Goal: Task Accomplishment & Management: Complete application form

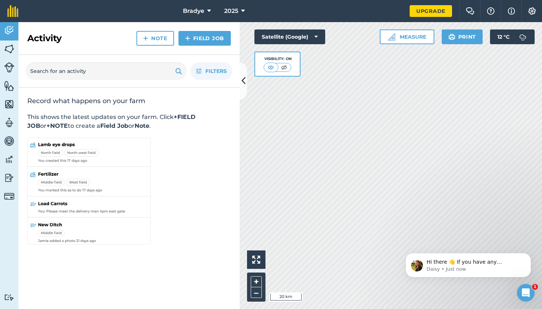
click at [191, 41] on link "Field Job" at bounding box center [204, 38] width 52 height 15
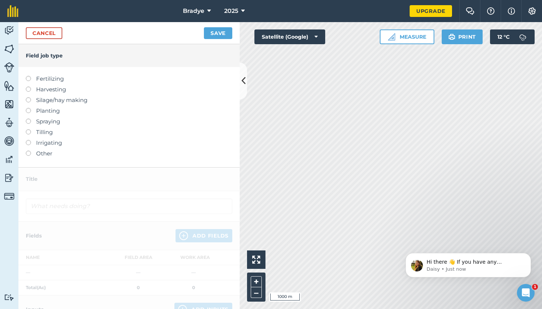
click at [244, 76] on icon at bounding box center [243, 80] width 4 height 13
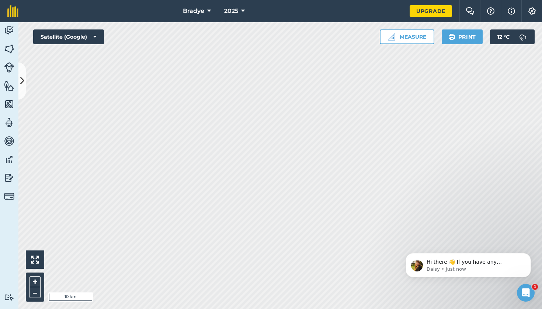
click at [199, 8] on span "Bradye" at bounding box center [193, 11] width 21 height 9
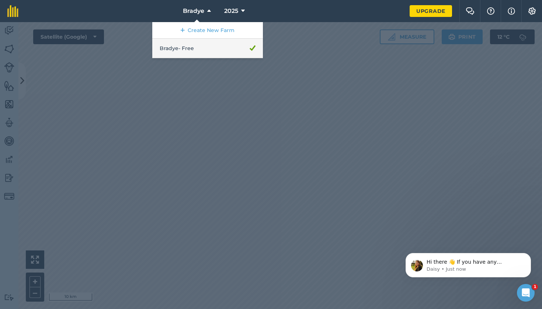
click at [185, 55] on link "Bradye - Free" at bounding box center [207, 49] width 111 height 20
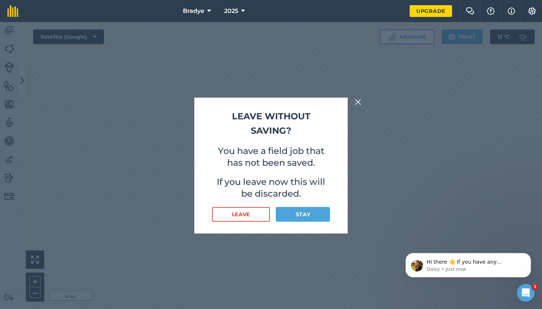
click at [358, 104] on img at bounding box center [358, 102] width 7 height 9
click at [337, 135] on div "Leave without saving? You have a field job that has not been saved. If you leav…" at bounding box center [270, 166] width 153 height 136
click at [360, 104] on img at bounding box center [358, 102] width 7 height 9
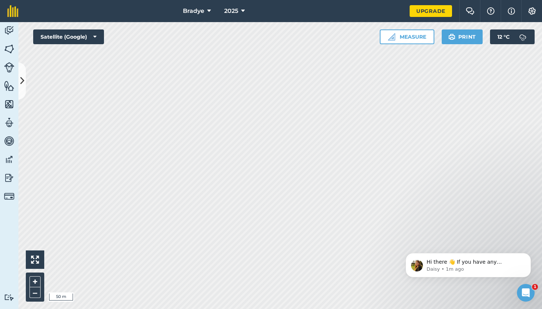
click at [9, 50] on img at bounding box center [9, 48] width 10 height 11
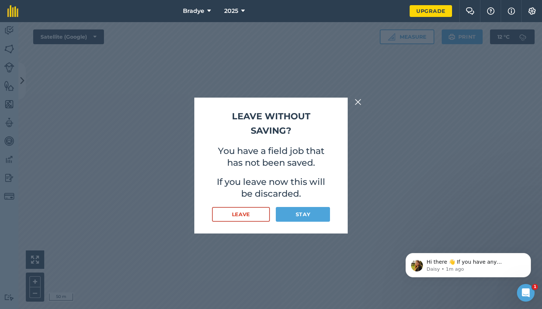
click at [356, 102] on img at bounding box center [358, 102] width 7 height 9
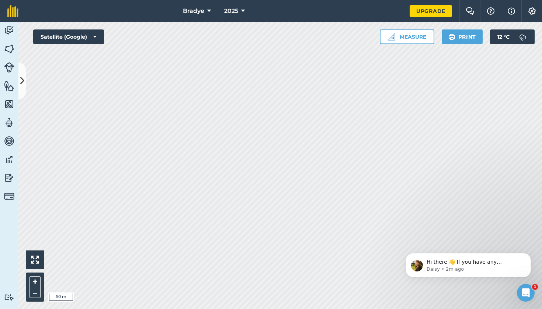
click at [418, 37] on button "Measure" at bounding box center [407, 36] width 55 height 15
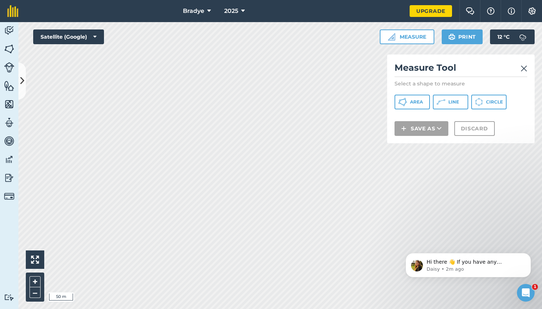
click at [421, 104] on span "Area" at bounding box center [416, 102] width 13 height 6
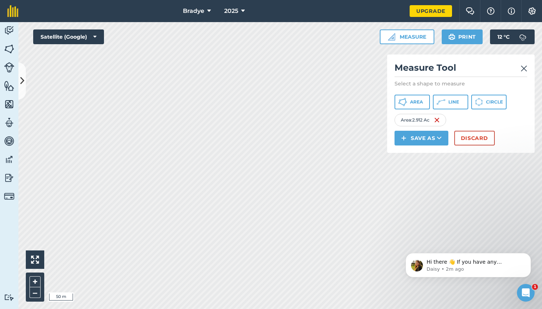
click at [419, 85] on p "Select a shape to measure" at bounding box center [460, 83] width 133 height 7
click at [422, 142] on button "Save as" at bounding box center [421, 138] width 54 height 15
click at [418, 157] on link "Field" at bounding box center [421, 155] width 52 height 16
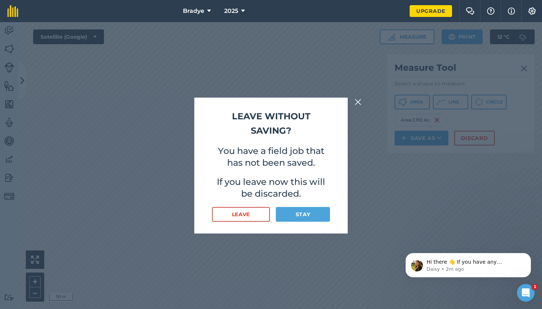
click at [357, 102] on img at bounding box center [358, 102] width 7 height 9
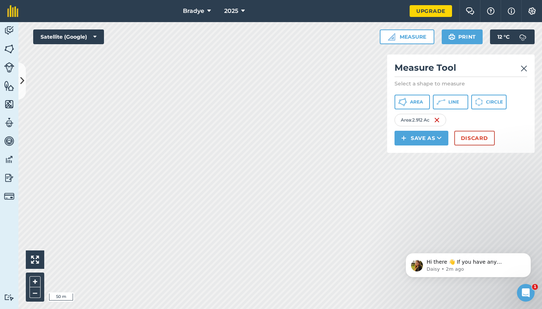
click at [412, 138] on button "Save as" at bounding box center [421, 138] width 54 height 15
click at [415, 155] on link "Field" at bounding box center [421, 155] width 52 height 16
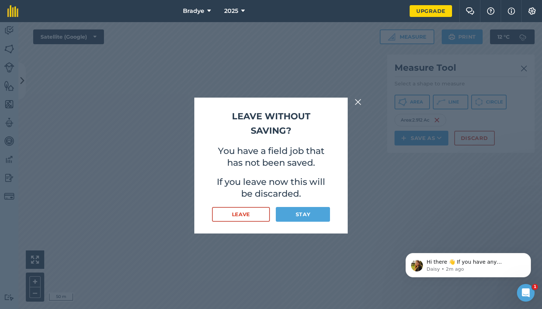
click at [360, 105] on img at bounding box center [358, 102] width 7 height 9
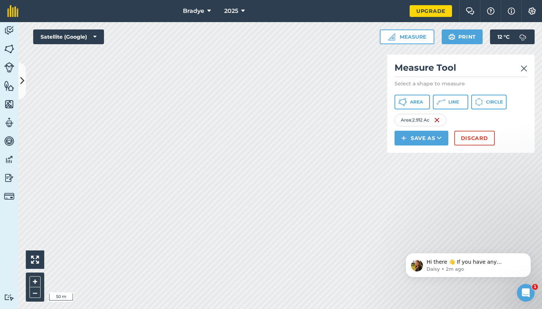
click at [425, 141] on button "Save as" at bounding box center [421, 138] width 54 height 15
click at [415, 151] on link "Field" at bounding box center [421, 155] width 52 height 16
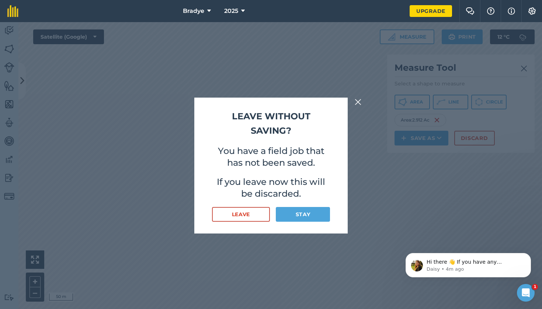
click at [357, 104] on img at bounding box center [358, 102] width 7 height 9
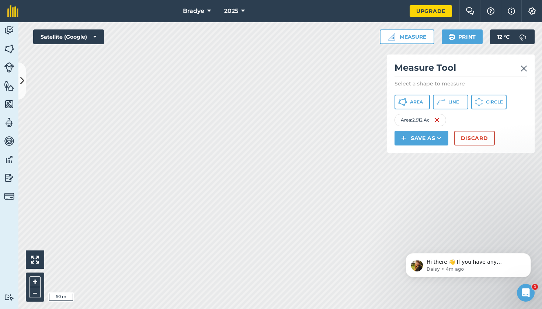
click at [439, 140] on icon at bounding box center [439, 138] width 5 height 7
click at [413, 156] on link "Field" at bounding box center [421, 155] width 52 height 16
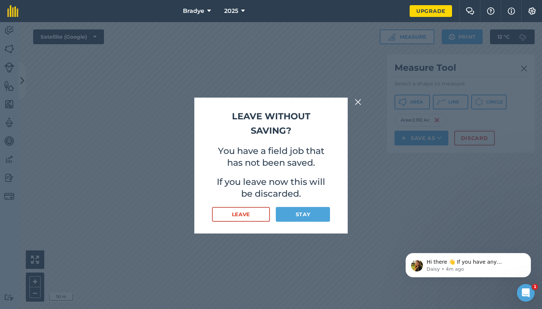
click at [360, 104] on img at bounding box center [358, 102] width 7 height 9
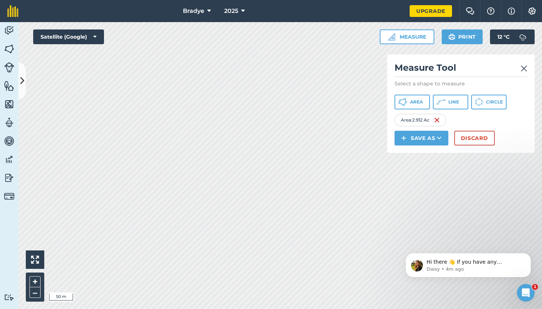
click at [425, 103] on button "Area" at bounding box center [411, 102] width 35 height 15
click at [425, 138] on button "Save as" at bounding box center [421, 138] width 54 height 15
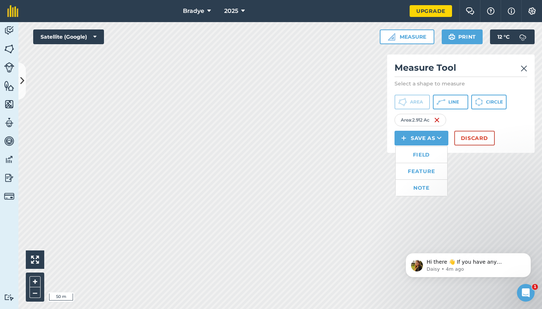
click at [424, 151] on link "Field" at bounding box center [421, 155] width 52 height 16
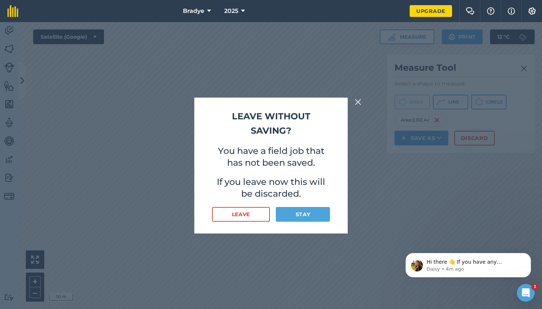
click at [359, 107] on div "Leave without saving? You have a field job that has not been saved. If you leav…" at bounding box center [271, 165] width 542 height 287
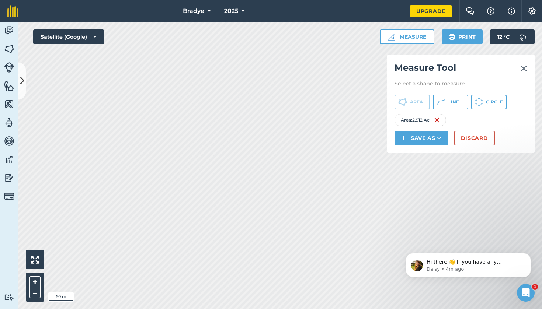
click at [473, 139] on button "Discard" at bounding box center [474, 138] width 41 height 15
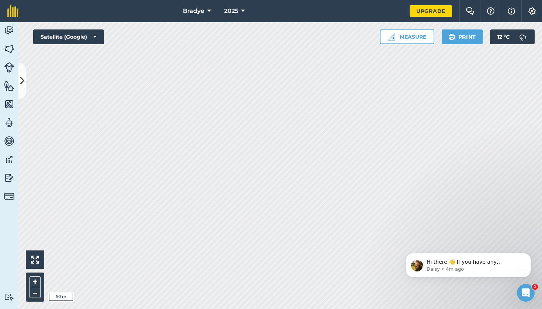
click at [422, 41] on button "Measure" at bounding box center [407, 36] width 55 height 15
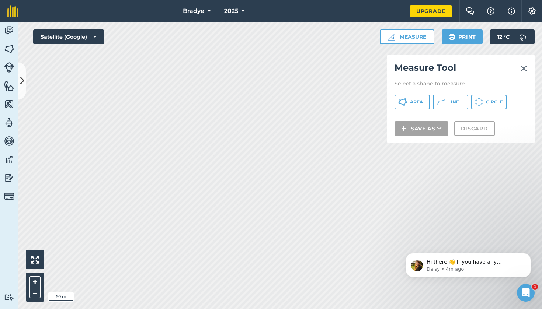
click at [414, 103] on span "Area" at bounding box center [416, 102] width 13 height 6
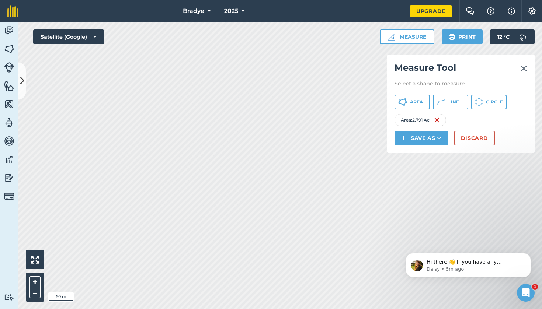
click at [525, 69] on img at bounding box center [523, 68] width 7 height 9
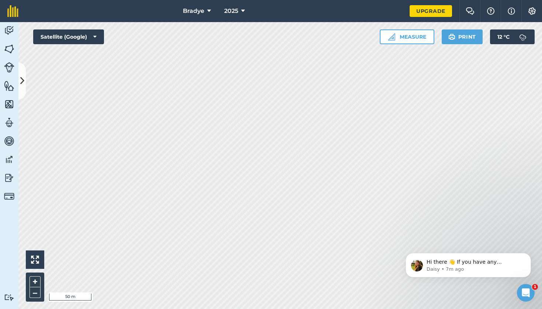
click at [402, 38] on button "Measure" at bounding box center [407, 36] width 55 height 15
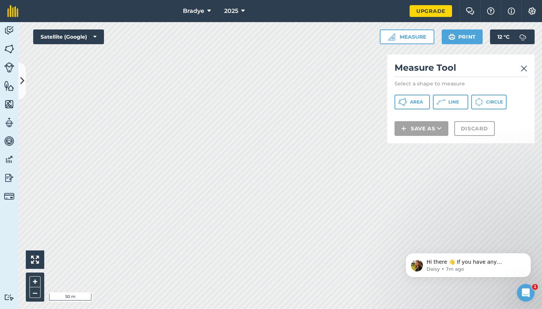
click at [400, 105] on icon at bounding box center [402, 102] width 9 height 9
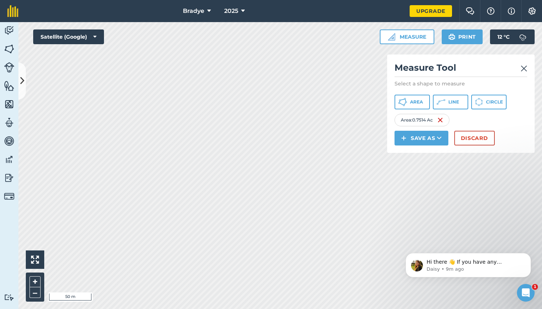
click at [404, 138] on img at bounding box center [403, 138] width 5 height 9
click at [413, 154] on link "Field" at bounding box center [421, 155] width 52 height 16
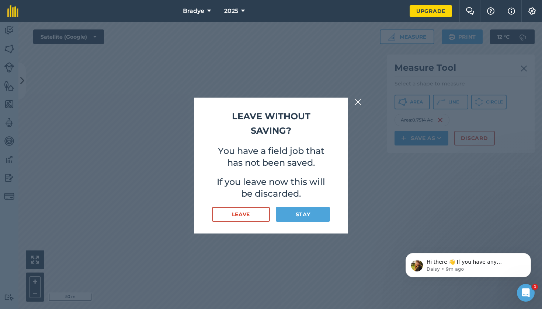
click at [249, 217] on button "Leave" at bounding box center [241, 214] width 58 height 15
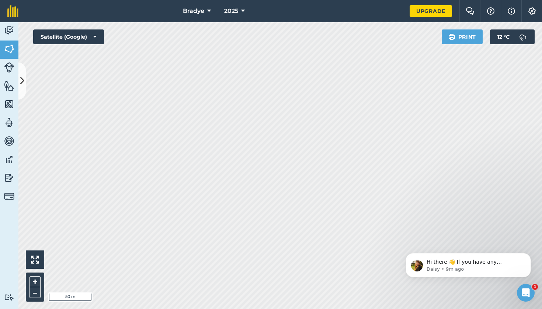
click at [10, 51] on img at bounding box center [9, 48] width 10 height 11
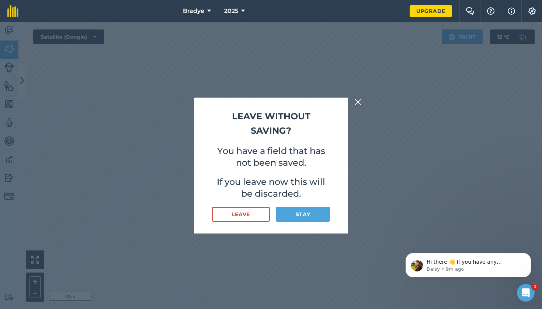
click at [360, 104] on img at bounding box center [358, 102] width 7 height 9
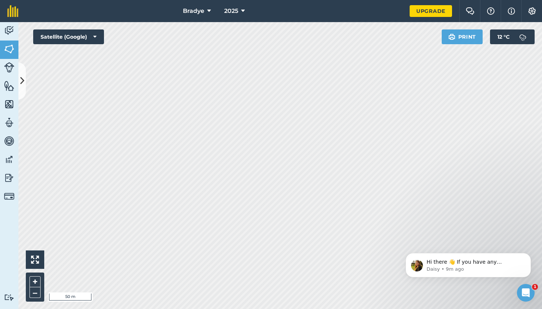
click at [13, 52] on img at bounding box center [9, 48] width 10 height 11
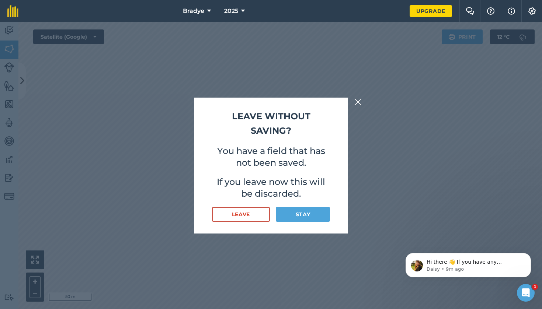
click at [304, 212] on button "Stay" at bounding box center [303, 214] width 54 height 15
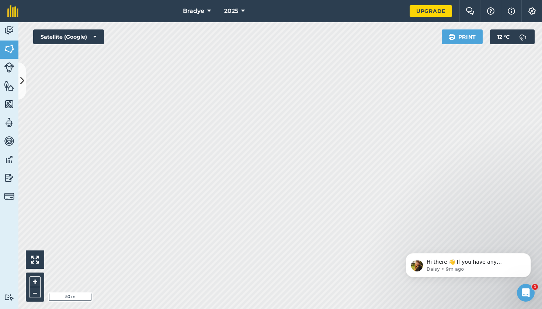
click at [22, 78] on icon at bounding box center [22, 80] width 4 height 13
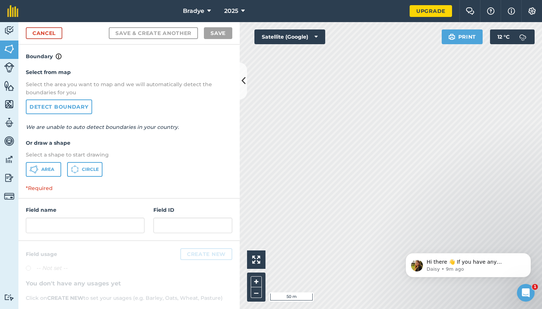
click at [41, 170] on button "Area" at bounding box center [43, 169] width 35 height 15
click at [242, 82] on icon at bounding box center [243, 80] width 4 height 13
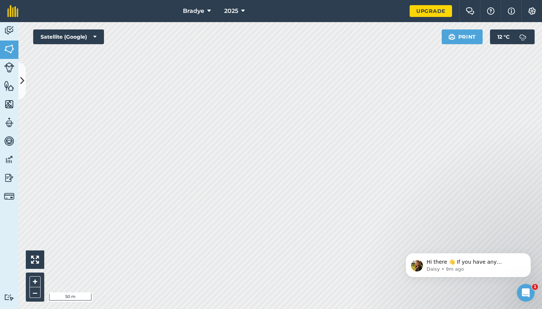
click at [21, 79] on icon at bounding box center [22, 80] width 4 height 13
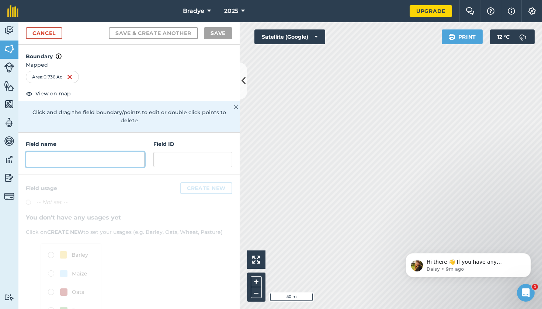
click at [79, 152] on input "text" at bounding box center [85, 159] width 119 height 15
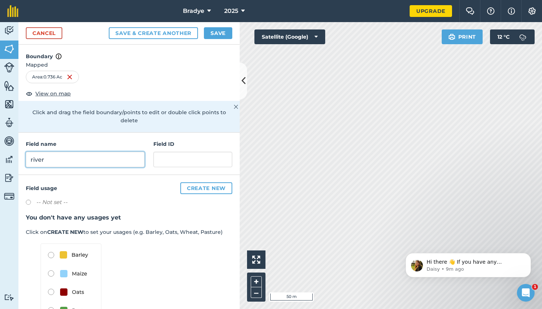
type input "river"
click at [211, 32] on button "Save" at bounding box center [218, 33] width 28 height 12
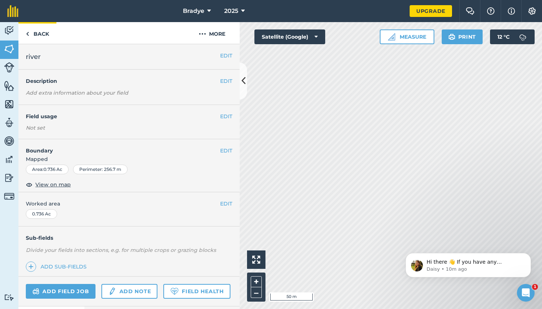
click at [27, 35] on img at bounding box center [27, 33] width 3 height 9
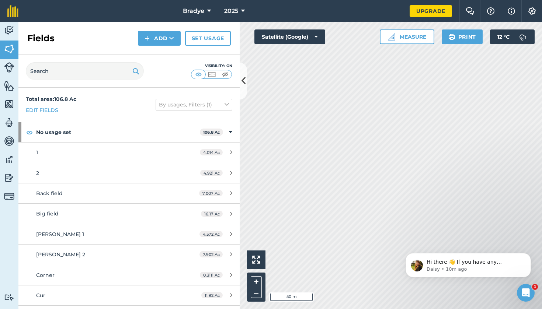
click at [153, 40] on button "Add" at bounding box center [159, 38] width 43 height 15
click at [165, 53] on link "Draw" at bounding box center [159, 55] width 41 height 16
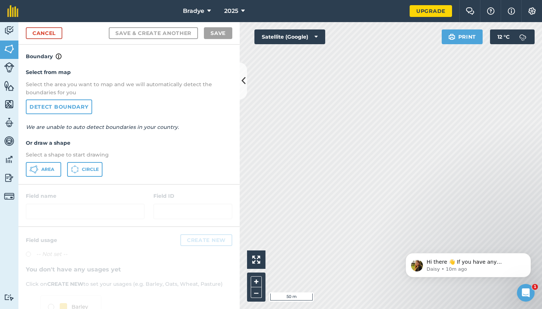
click at [44, 171] on span "Area" at bounding box center [47, 170] width 13 height 6
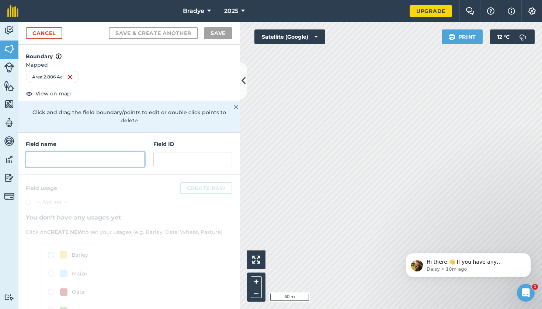
click at [66, 152] on input "text" at bounding box center [85, 159] width 119 height 15
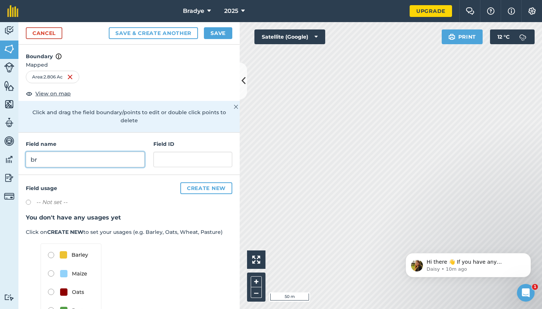
type input "b"
type input "cross road"
click at [150, 36] on button "Save & Create Another" at bounding box center [153, 33] width 89 height 12
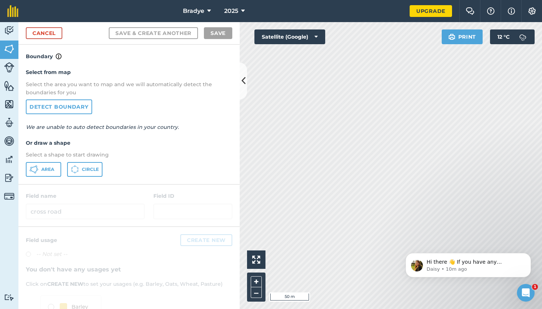
click at [52, 168] on span "Area" at bounding box center [47, 170] width 13 height 6
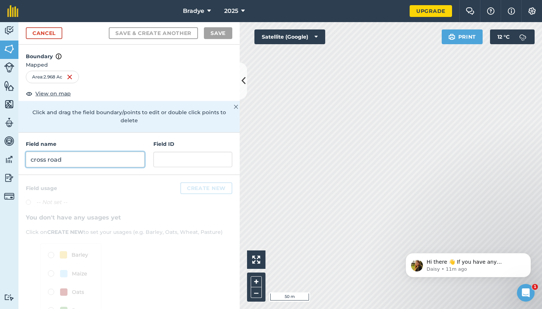
click at [76, 152] on input "cross road" at bounding box center [85, 159] width 119 height 15
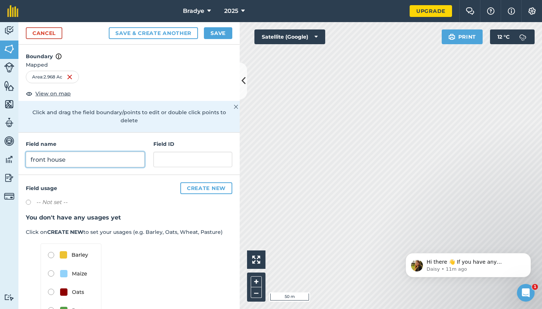
type input "front house"
click at [174, 28] on button "Save & Create Another" at bounding box center [153, 33] width 89 height 12
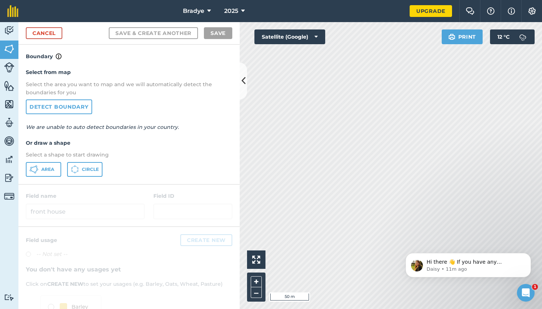
click at [43, 174] on button "Area" at bounding box center [43, 169] width 35 height 15
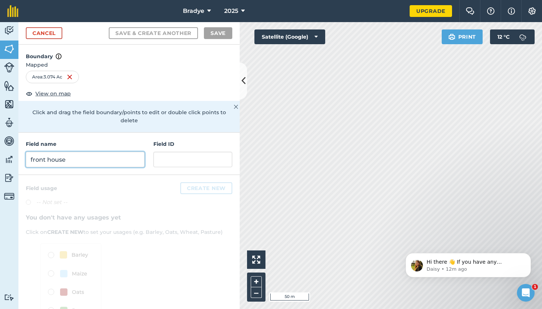
click at [87, 152] on input "front house" at bounding box center [85, 159] width 119 height 15
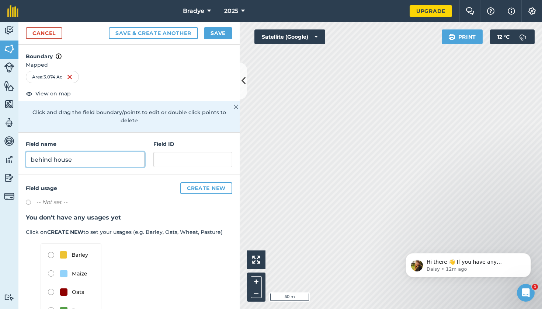
type input "behind house"
click at [153, 33] on button "Save & Create Another" at bounding box center [153, 33] width 89 height 12
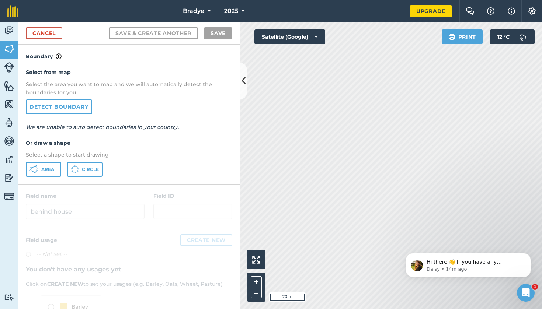
click at [46, 168] on span "Area" at bounding box center [47, 170] width 13 height 6
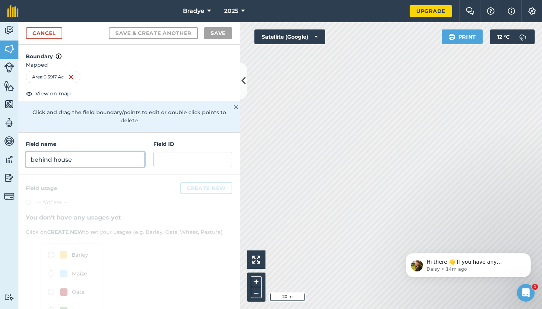
click at [122, 156] on input "behind house" at bounding box center [85, 159] width 119 height 15
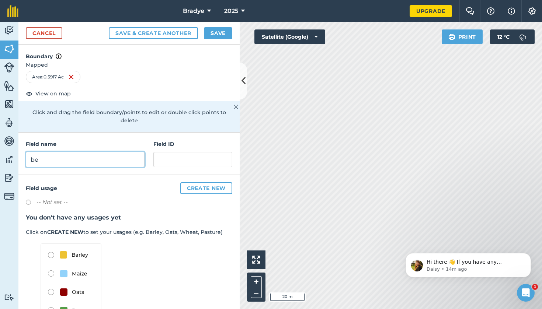
type input "b"
type input "house"
click at [212, 36] on button "Save" at bounding box center [218, 33] width 28 height 12
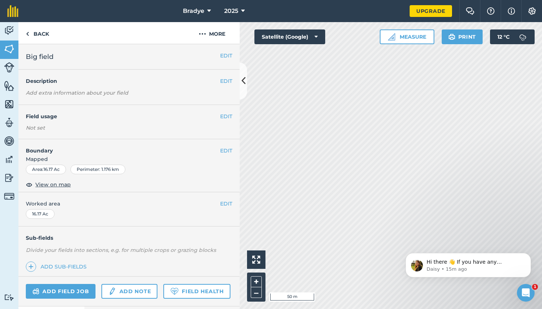
click at [226, 149] on button "EDIT" at bounding box center [226, 151] width 12 height 8
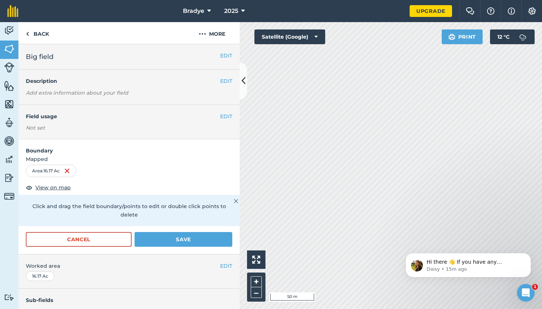
click at [70, 171] on img at bounding box center [67, 171] width 6 height 9
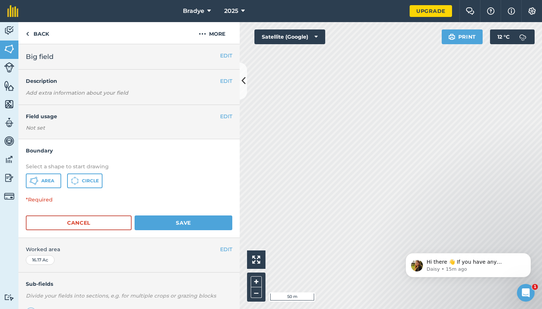
click at [54, 181] on span "Area" at bounding box center [47, 181] width 13 height 6
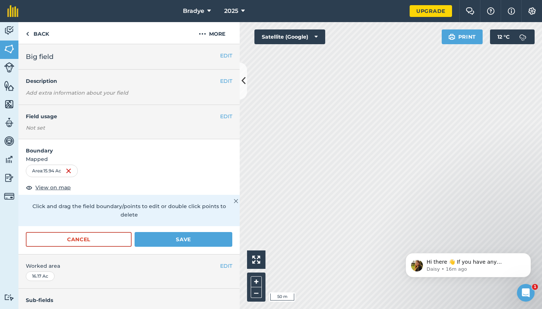
click at [172, 232] on button "Save" at bounding box center [184, 239] width 98 height 15
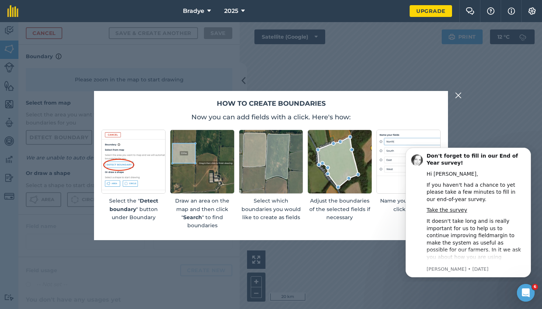
click at [463, 94] on div "How to create boundaries Now you can add fields with a click. Here's how: Selec…" at bounding box center [271, 165] width 542 height 287
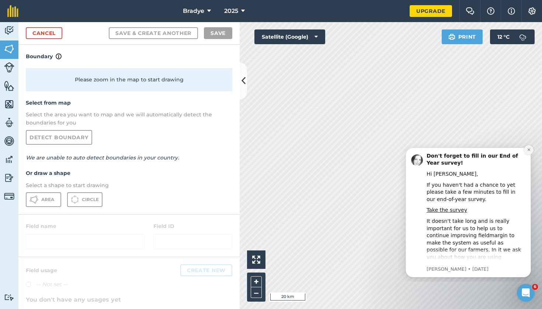
click at [528, 151] on icon "Dismiss notification" at bounding box center [529, 150] width 4 height 4
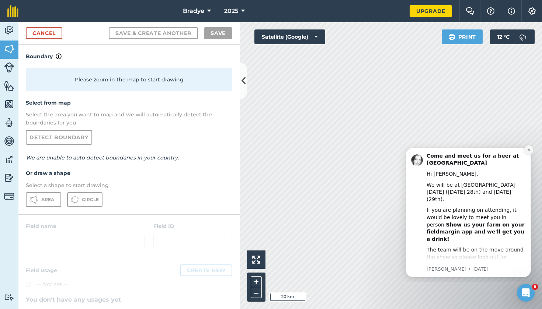
click at [530, 146] on button "Dismiss notification" at bounding box center [529, 150] width 10 height 10
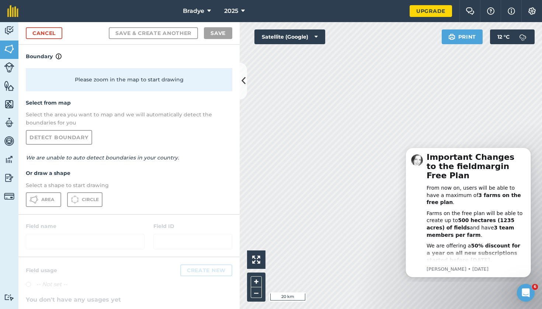
click at [530, 146] on body "Important Changes to the fieldmargin Free Plan From now on, users will be able …" at bounding box center [468, 211] width 142 height 135
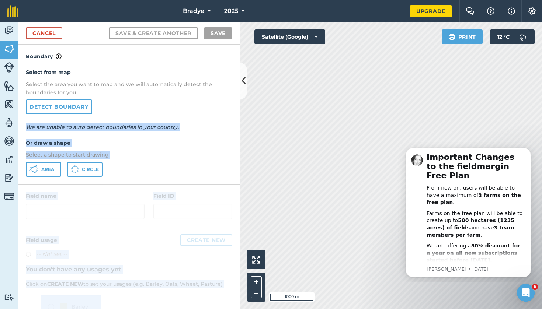
click at [287, 136] on div "Activity Fields Livestock Features Maps Team Vehicles Data Reporting Billing Tu…" at bounding box center [271, 165] width 542 height 287
click at [33, 32] on link "Cancel" at bounding box center [44, 33] width 36 height 12
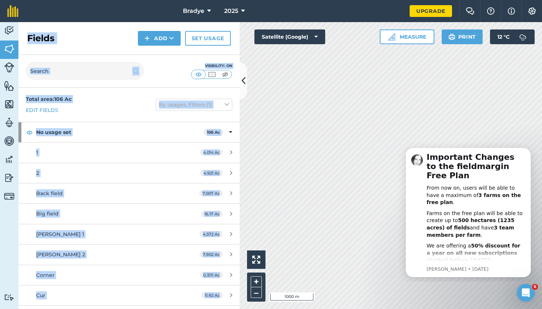
click at [242, 87] on icon at bounding box center [243, 80] width 4 height 13
